Goal: Transaction & Acquisition: Purchase product/service

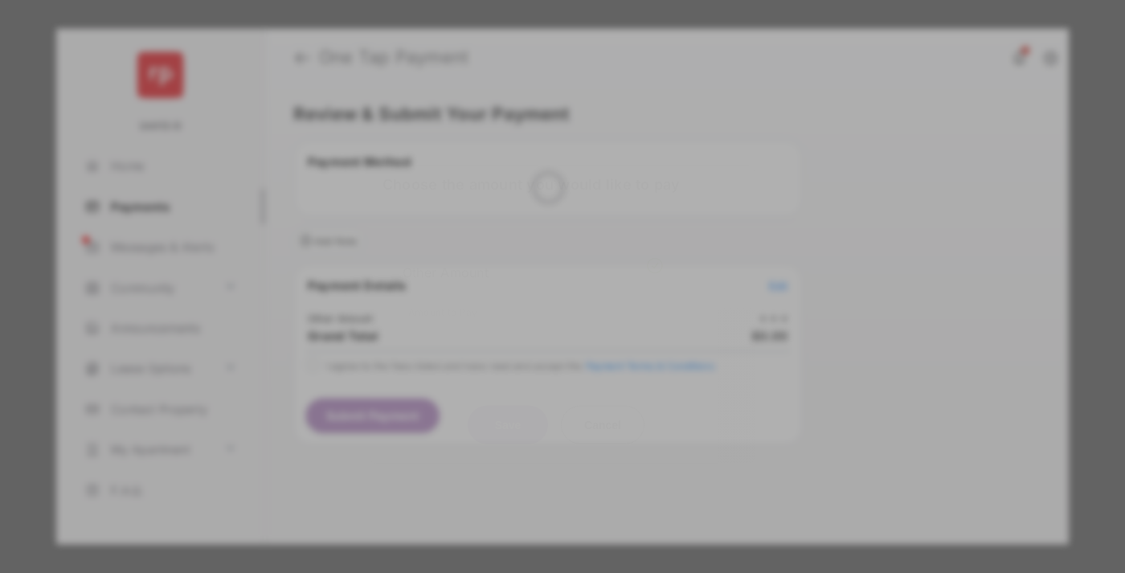
click at [533, 259] on div "Other Amount" at bounding box center [533, 271] width 260 height 27
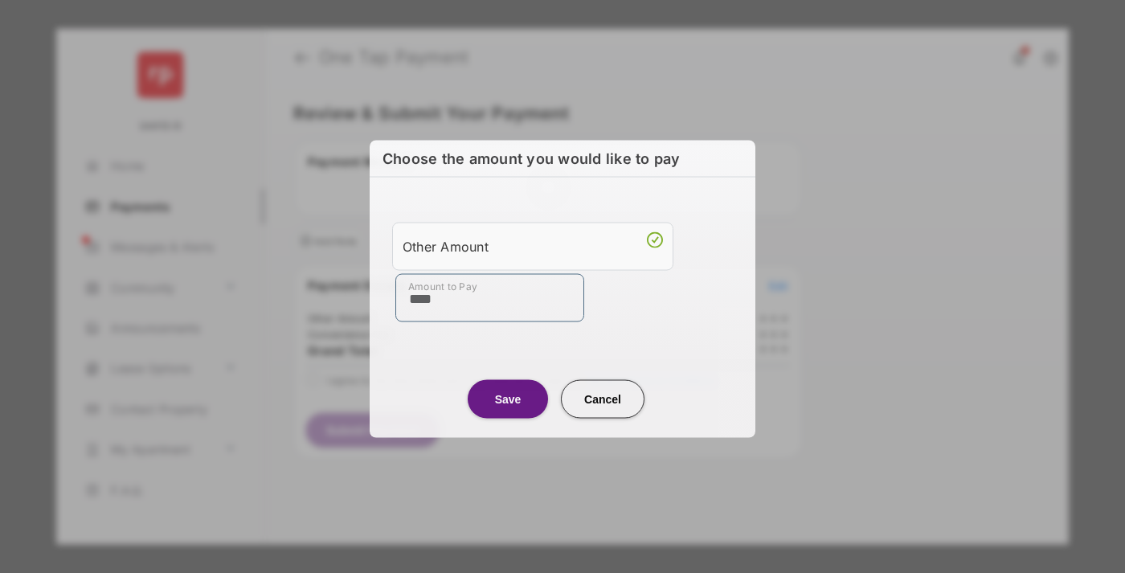
type input "****"
click at [508, 398] on button "Save" at bounding box center [508, 398] width 80 height 39
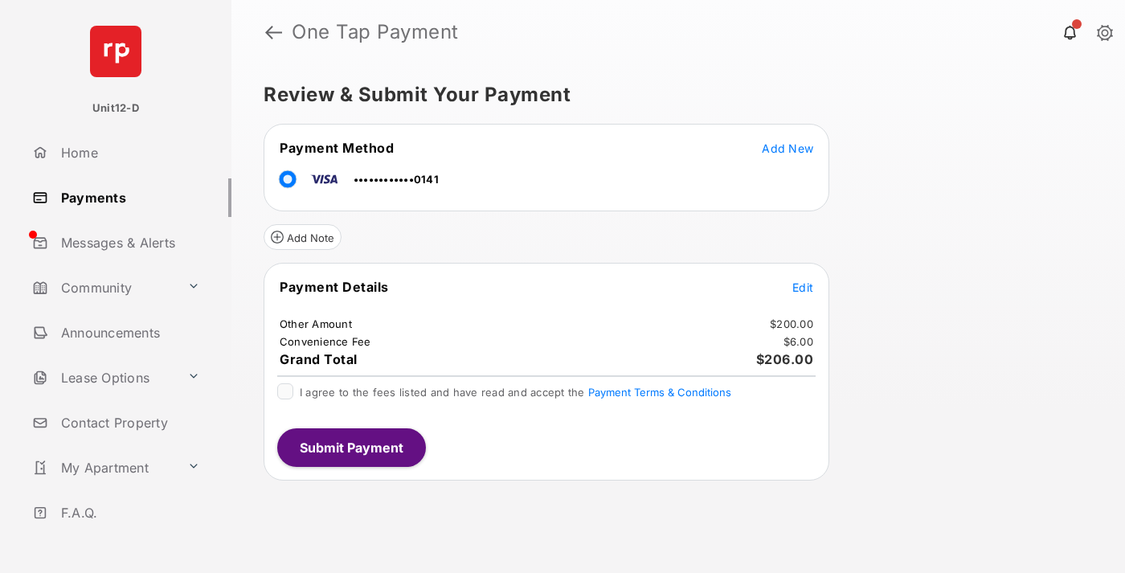
click at [803, 287] on span "Edit" at bounding box center [802, 287] width 21 height 14
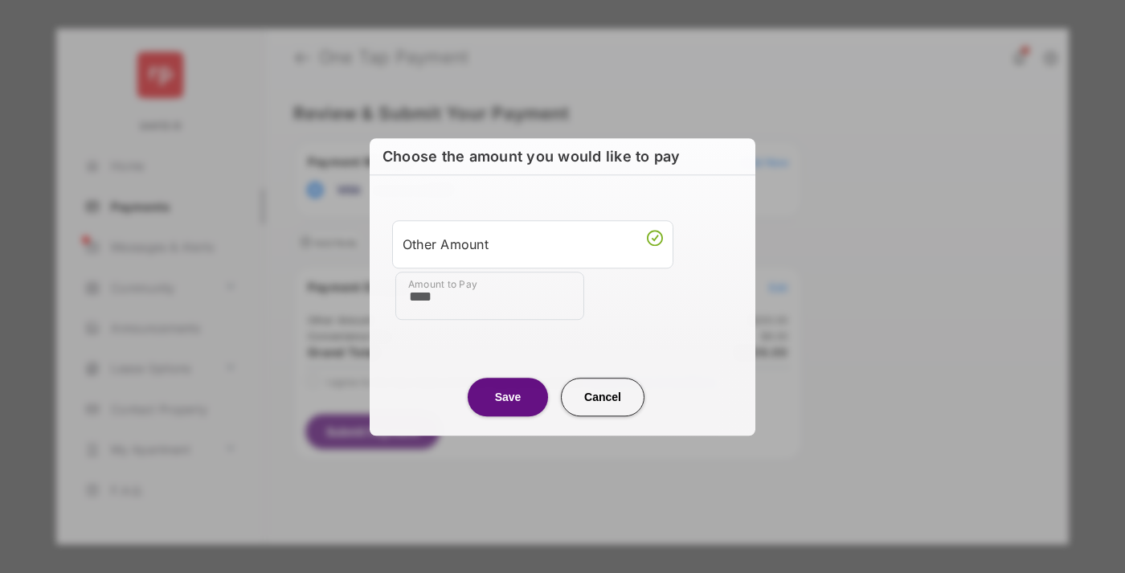
click at [508, 396] on button "Save" at bounding box center [508, 397] width 80 height 39
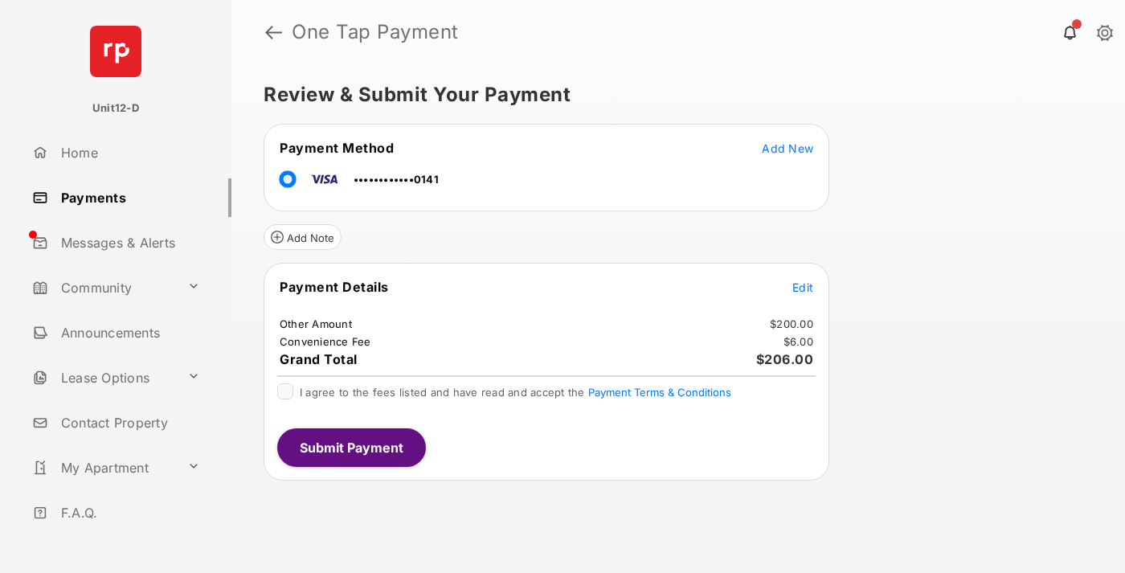
click at [350, 447] on button "Submit Payment" at bounding box center [351, 447] width 149 height 39
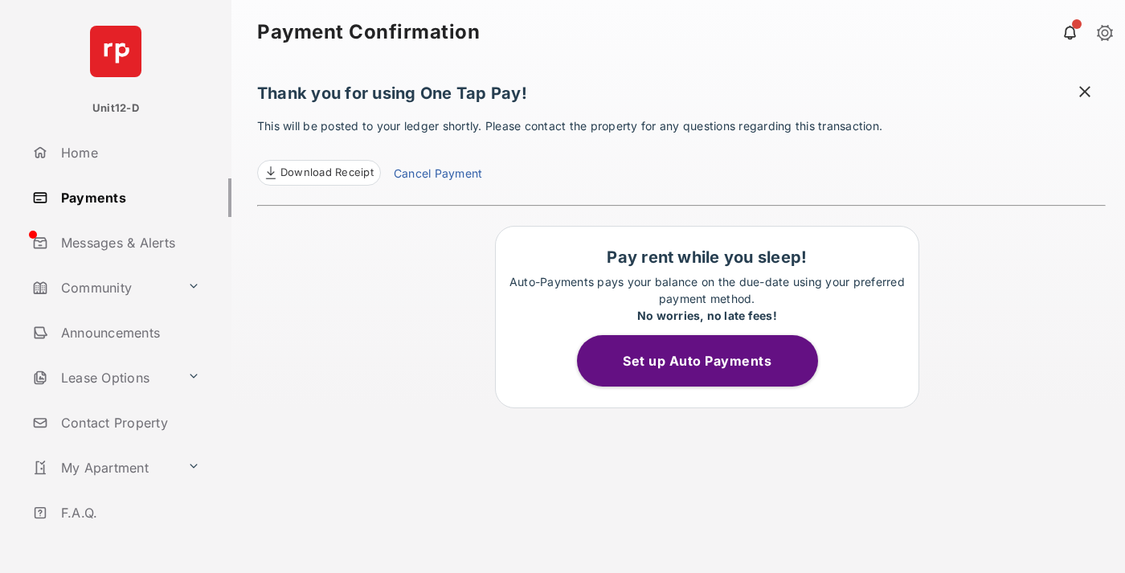
click at [706, 361] on button "Set up Auto Payments" at bounding box center [697, 360] width 241 height 51
